Goal: Check status

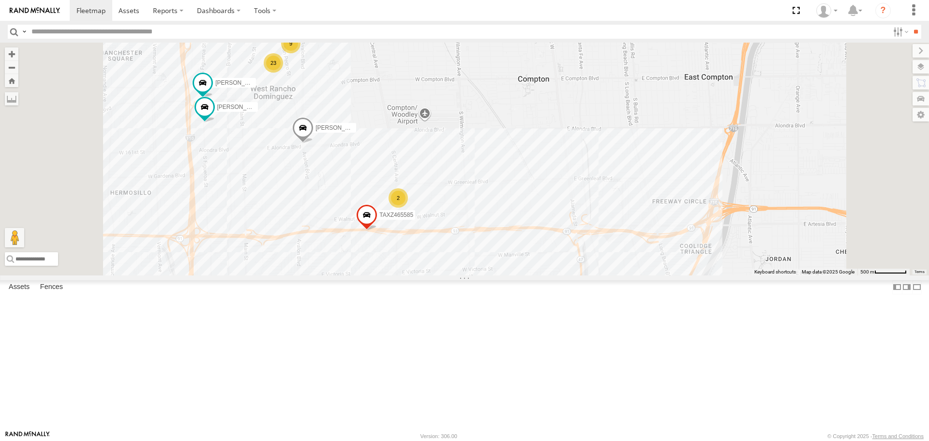
click at [0, 0] on span at bounding box center [0, 0] width 0 height 0
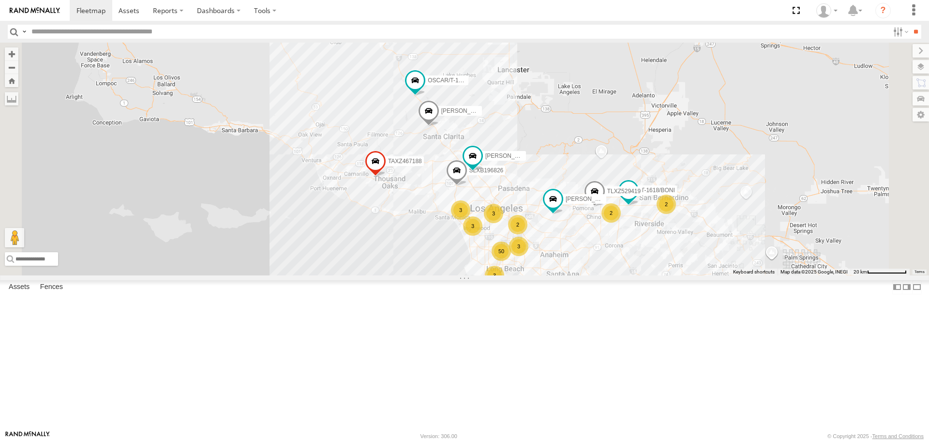
drag, startPoint x: 519, startPoint y: 114, endPoint x: 553, endPoint y: 230, distance: 121.2
click at [463, 230] on div "TAXZ467188 OSCAR/T-1668 FRANKLIN T-1632 ERNEST/T-1667 KENNY TLXZ529419 T-1618/B…" at bounding box center [464, 159] width 929 height 232
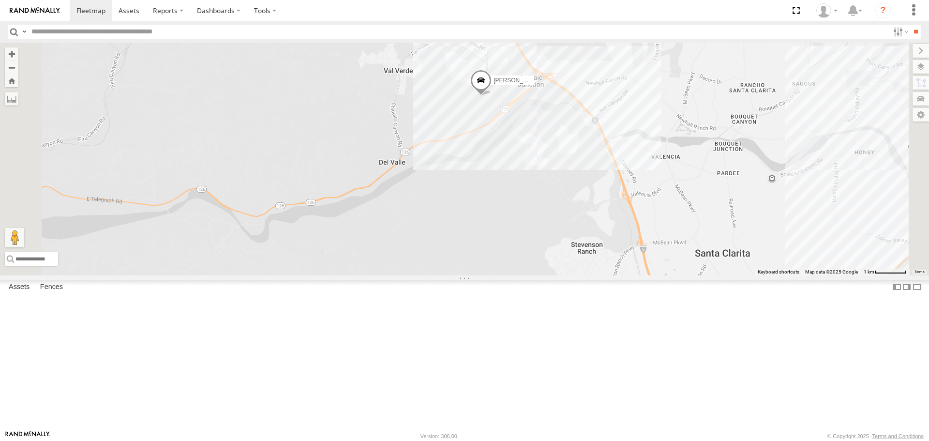
click at [463, 84] on span "[PERSON_NAME]/T-1667" at bounding box center [526, 80] width 67 height 7
click at [463, 89] on div at bounding box center [481, 82] width 140 height 15
click at [463, 85] on label at bounding box center [484, 81] width 19 height 7
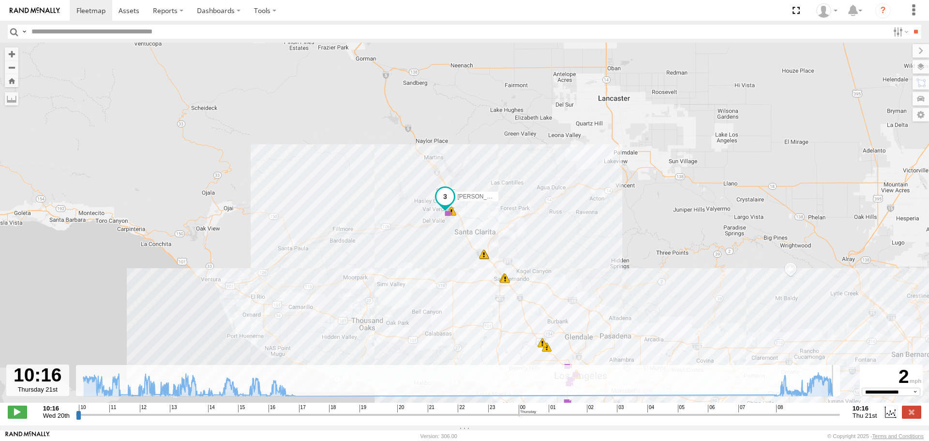
drag, startPoint x: 80, startPoint y: 419, endPoint x: 769, endPoint y: 259, distance: 707.3
type input "**********"
click at [463, 410] on input "range" at bounding box center [458, 414] width 764 height 9
click at [463, 156] on div "ERNEST/T-1667 10:30 Wed 10:30 Wed 10:59 Wed 11:11 Wed 11:13 Wed 12:34 Wed 12:43…" at bounding box center [464, 228] width 929 height 370
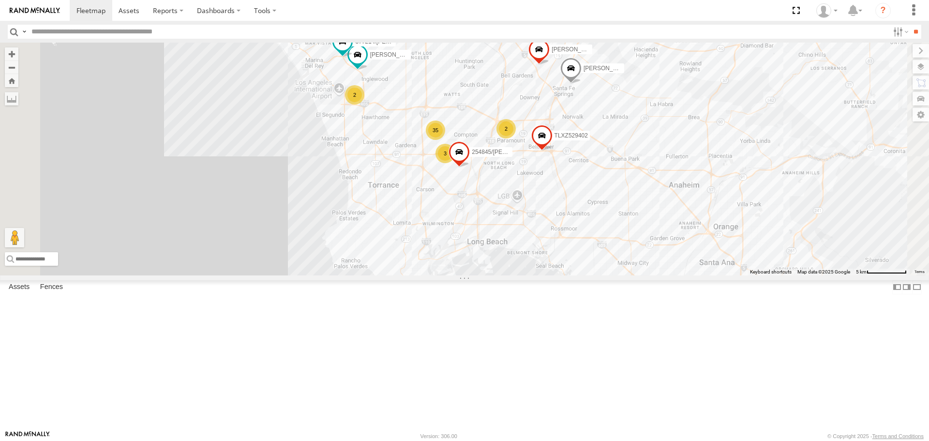
drag, startPoint x: 611, startPoint y: 275, endPoint x: 625, endPoint y: 199, distance: 76.7
click at [639, 178] on div "TAXZ467188 OSCAR/T-1668 [PERSON_NAME]/T-1667 35 [PERSON_NAME]/T-1623 [PERSON_NA…" at bounding box center [464, 159] width 929 height 232
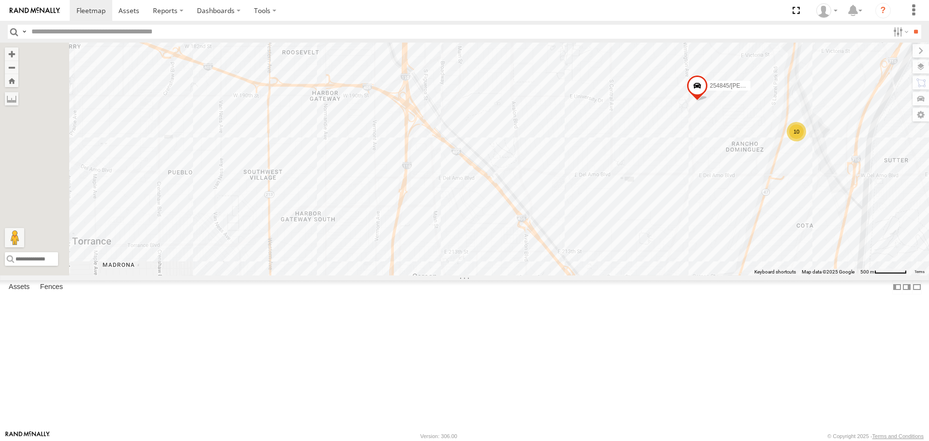
drag, startPoint x: 484, startPoint y: 267, endPoint x: 547, endPoint y: 212, distance: 83.0
click at [699, 171] on div "TAXZ467188 OSCAR/T-1668 [PERSON_NAME]/T-1667 [PERSON_NAME]/T-1623 [PERSON_NAME]…" at bounding box center [464, 159] width 929 height 232
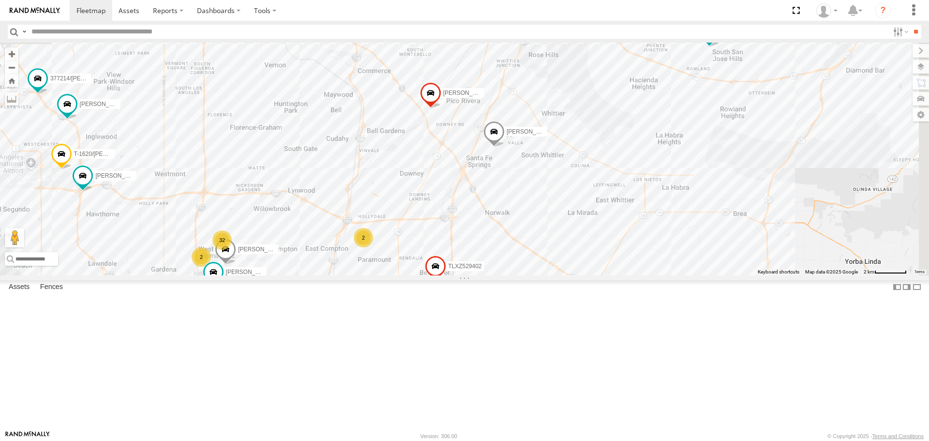
drag, startPoint x: 800, startPoint y: 228, endPoint x: 662, endPoint y: 239, distance: 137.8
click at [454, 275] on div "TAXZ467188 OSCAR/T-1668 [PERSON_NAME]/T-1667 [PERSON_NAME]/T-1623 [PERSON_NAME]…" at bounding box center [464, 159] width 929 height 232
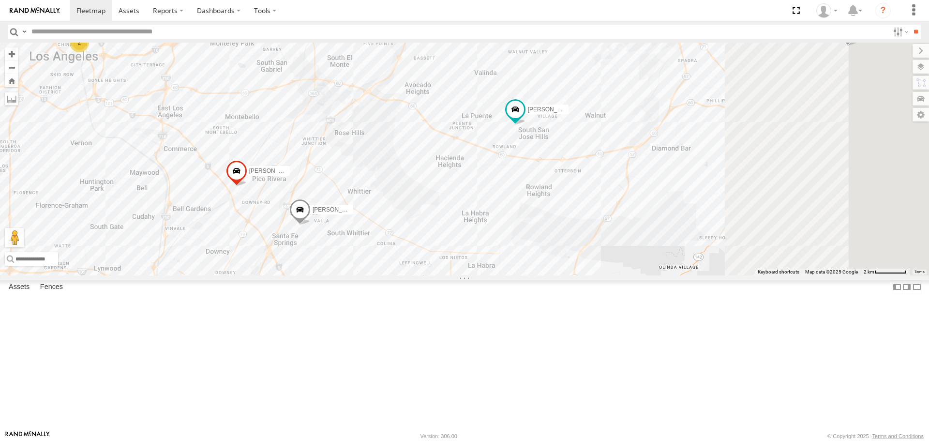
drag, startPoint x: 792, startPoint y: 151, endPoint x: 604, endPoint y: 221, distance: 200.4
click at [604, 221] on div "TAXZ467188 OSCAR/T-1668 [PERSON_NAME]/T-1667 [PERSON_NAME]/T-1623 [PERSON_NAME]…" at bounding box center [464, 159] width 929 height 232
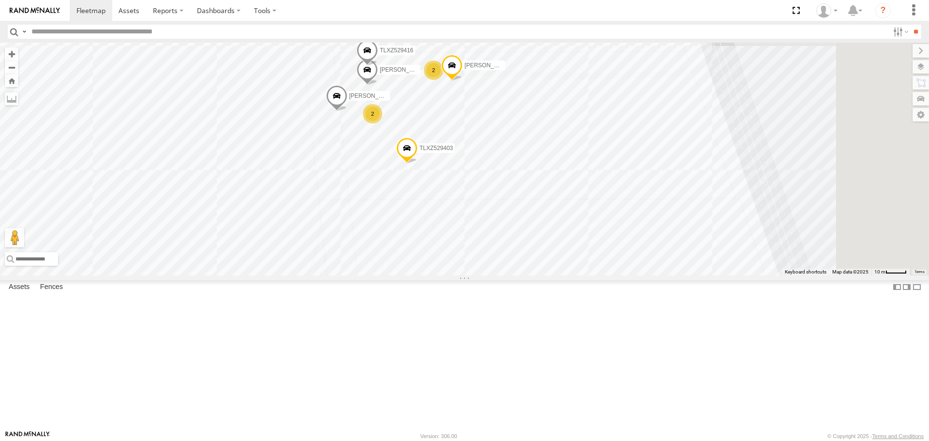
drag, startPoint x: 734, startPoint y: 184, endPoint x: 590, endPoint y: 230, distance: 151.8
click at [620, 230] on div "TAXZ467188 884493/[PERSON_NAME]/T-1622 T-1618/[PERSON_NAME]/337202 377214/[PERS…" at bounding box center [464, 159] width 929 height 232
